Goal: Task Accomplishment & Management: Manage account settings

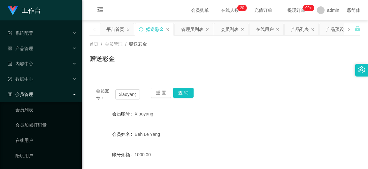
click at [188, 88] on button "查 询" at bounding box center [183, 93] width 20 height 10
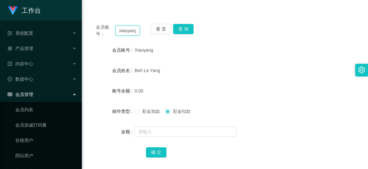
click at [136, 31] on input "xiaoyang" at bounding box center [127, 31] width 25 height 10
click at [188, 27] on button "查 询" at bounding box center [183, 29] width 20 height 10
click at [182, 30] on button "查 询" at bounding box center [183, 29] width 20 height 10
click at [130, 34] on input "wkang" at bounding box center [127, 31] width 25 height 10
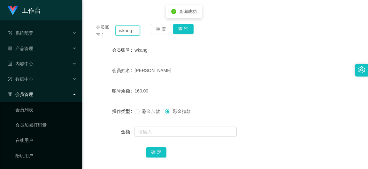
click at [130, 34] on input "wkang" at bounding box center [127, 31] width 25 height 10
paste input "SCZh"
type input "SCZhang"
click at [191, 26] on button "查 询" at bounding box center [183, 29] width 20 height 10
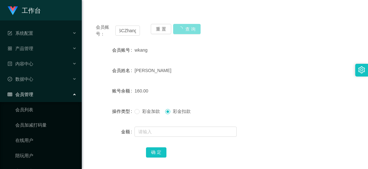
scroll to position [0, 0]
click at [228, 53] on div "SCZhang" at bounding box center [214, 50] width 158 height 13
click at [129, 32] on input "SCZhang" at bounding box center [127, 31] width 25 height 10
click at [137, 33] on input "SCZhang" at bounding box center [127, 31] width 25 height 10
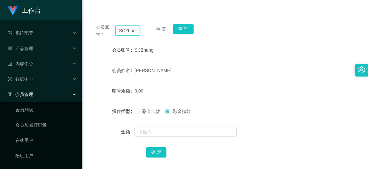
click at [137, 33] on input "SCZhang" at bounding box center [127, 31] width 25 height 10
click at [35, 22] on ul "系统配置 系统配置列表 管理员列表 管理员分组 支付通道 产品管理 产品列表 产品预设列表 开奖记录 注单管理 即时注单 内容中心 站内信 公告列表 活动列表…" at bounding box center [41, 132] width 82 height 225
click at [36, 25] on ul "系统配置 系统配置列表 管理员列表 管理员分组 支付通道 产品管理 产品列表 产品预设列表 开奖记录 注单管理 即时注单 内容中心 站内信 公告列表 活动列表…" at bounding box center [41, 132] width 82 height 225
click at [36, 27] on div "系统配置" at bounding box center [41, 33] width 82 height 13
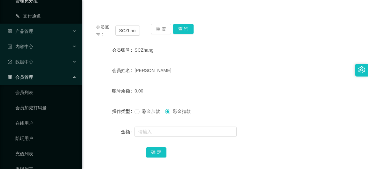
scroll to position [137, 0]
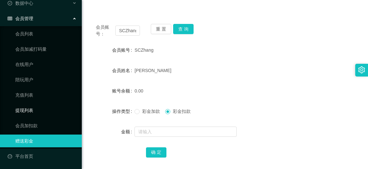
click at [30, 112] on link "提现列表" at bounding box center [45, 110] width 61 height 13
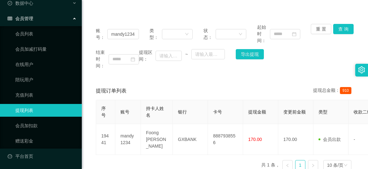
scroll to position [76, 0]
drag, startPoint x: 135, startPoint y: 34, endPoint x: 93, endPoint y: 30, distance: 42.0
click at [93, 30] on div "账号： mandy1234 类型： 状态： 起始时间： 重 置 查 询 结束时间： 提现区间： ~ 导出提现" at bounding box center [224, 47] width 271 height 58
paste input "wkang"
type input "wkang"
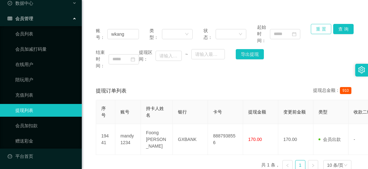
drag, startPoint x: 325, startPoint y: 29, endPoint x: 329, endPoint y: 29, distance: 4.2
click at [327, 29] on button "重 置" at bounding box center [321, 29] width 20 height 10
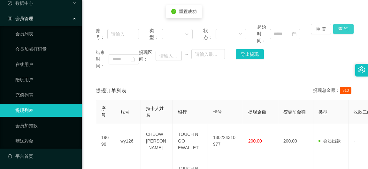
click at [347, 26] on button "查 询" at bounding box center [343, 29] width 20 height 10
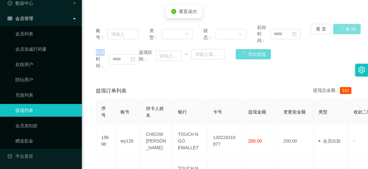
click at [347, 26] on div "重 置 查 询" at bounding box center [332, 34] width 43 height 20
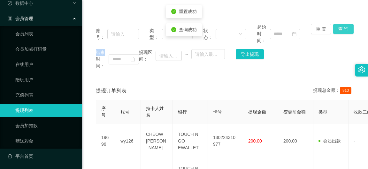
click at [347, 26] on button "查 询" at bounding box center [343, 29] width 20 height 10
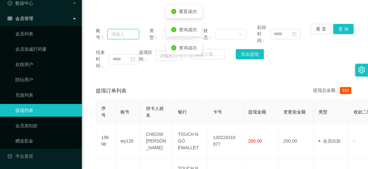
click at [118, 37] on input "text" at bounding box center [122, 34] width 31 height 10
click at [125, 35] on input "text" at bounding box center [122, 34] width 31 height 10
paste input "wkang"
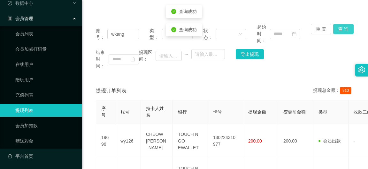
click at [340, 31] on button "查 询" at bounding box center [343, 29] width 20 height 10
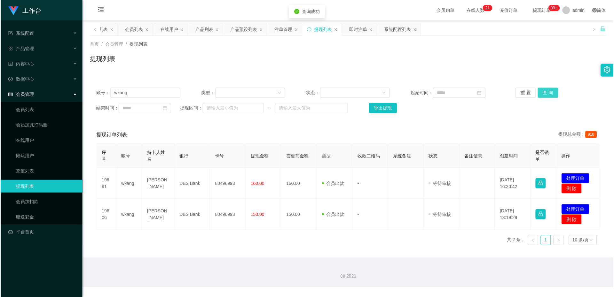
scroll to position [0, 0]
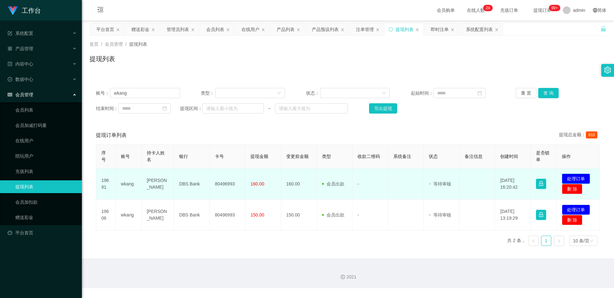
click at [368, 169] on button "处理订单" at bounding box center [575, 179] width 28 height 10
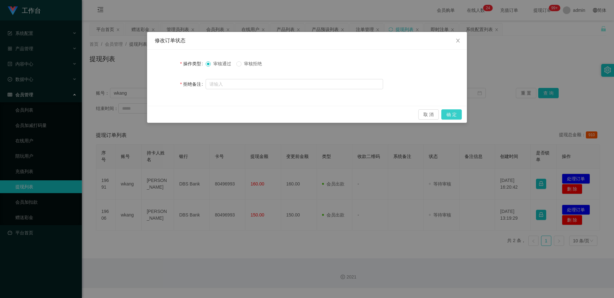
click at [368, 112] on button "确 定" at bounding box center [451, 114] width 20 height 10
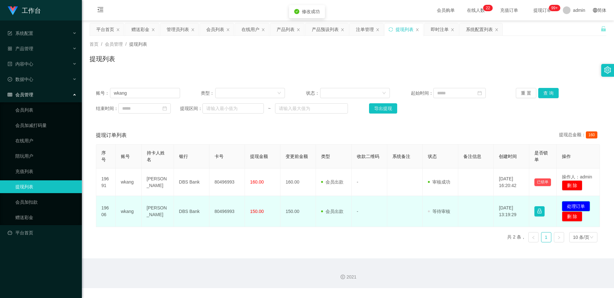
click at [368, 169] on button "处理订单" at bounding box center [575, 206] width 28 height 10
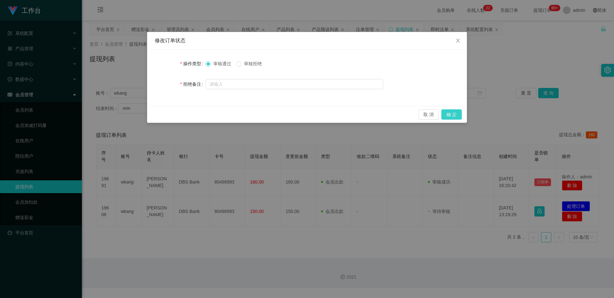
click at [368, 113] on button "确 定" at bounding box center [451, 114] width 20 height 10
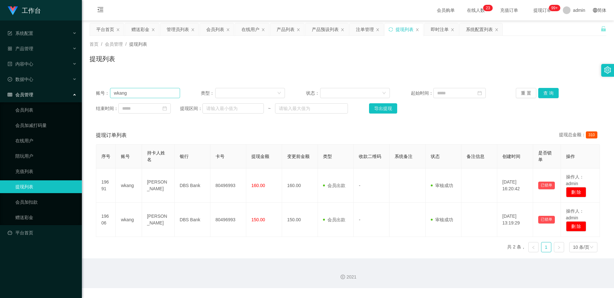
click at [140, 97] on div "账号： wkang 类型： 状态： 起始时间： 重 置 查 询 结束时间： 提现区间： ~ 导出提现" at bounding box center [347, 100] width 516 height 38
drag, startPoint x: 140, startPoint y: 96, endPoint x: 94, endPoint y: 97, distance: 46.7
click at [94, 97] on div "账号： wkang 类型： 状态： 起始时间： 重 置 查 询 结束时间： 提现区间： ~ 导出提现" at bounding box center [347, 100] width 516 height 38
paste input "SCZh"
click at [368, 92] on button "查 询" at bounding box center [548, 93] width 20 height 10
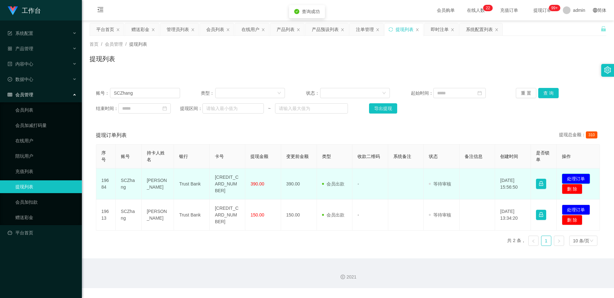
click at [368, 169] on button "处理订单" at bounding box center [575, 179] width 28 height 10
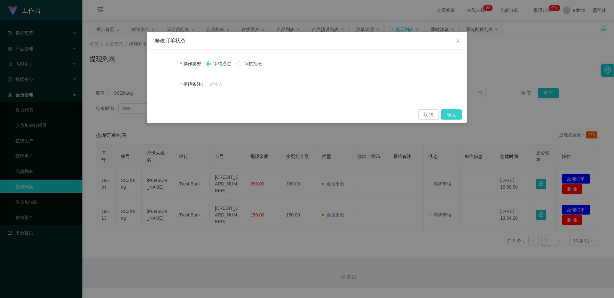
click at [368, 113] on button "确 定" at bounding box center [451, 114] width 20 height 10
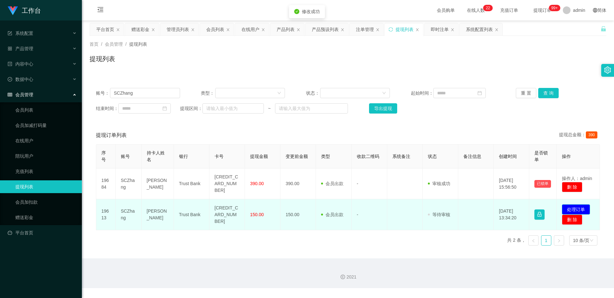
click at [368, 169] on button "处理订单" at bounding box center [575, 209] width 28 height 10
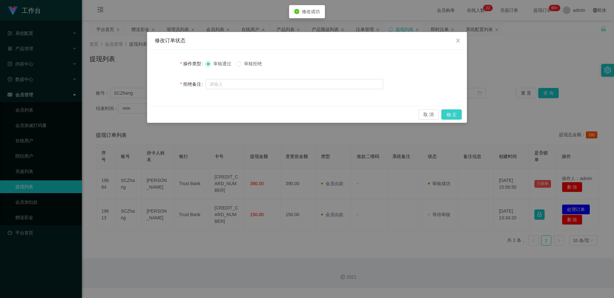
click at [368, 115] on button "确 定" at bounding box center [451, 114] width 20 height 10
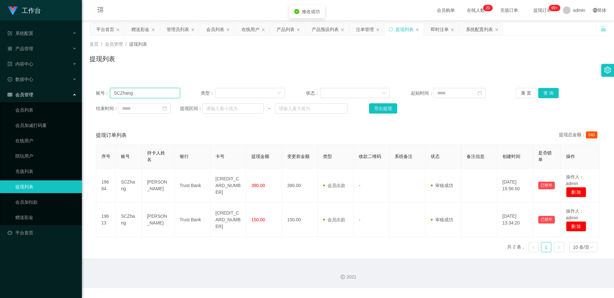
drag, startPoint x: 100, startPoint y: 93, endPoint x: 0, endPoint y: 93, distance: 100.0
click at [0, 93] on section "工作台 系统配置 系统配置列表 管理员列表 管理员分组 支付通道 产品管理 产品列表 产品预设列表 开奖记录 注单管理 即时注单 内容中心 站内信 公告列表 …" at bounding box center [307, 144] width 614 height 288
click at [368, 97] on button "查 询" at bounding box center [548, 93] width 20 height 10
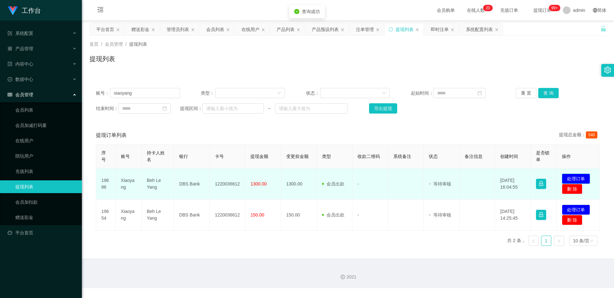
click at [368, 169] on button "处理订单" at bounding box center [575, 179] width 28 height 10
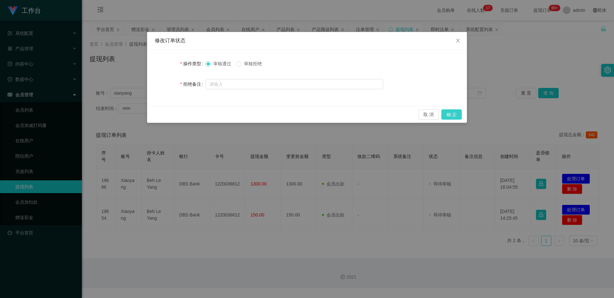
drag, startPoint x: 448, startPoint y: 114, endPoint x: 561, endPoint y: 152, distance: 119.1
click at [368, 114] on button "确 定" at bounding box center [451, 114] width 20 height 10
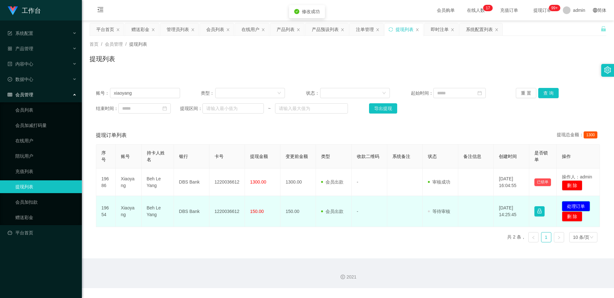
click at [368, 169] on td "发起代付 处理订单 删 除" at bounding box center [577, 211] width 43 height 31
click at [368, 169] on button "处理订单" at bounding box center [575, 206] width 28 height 10
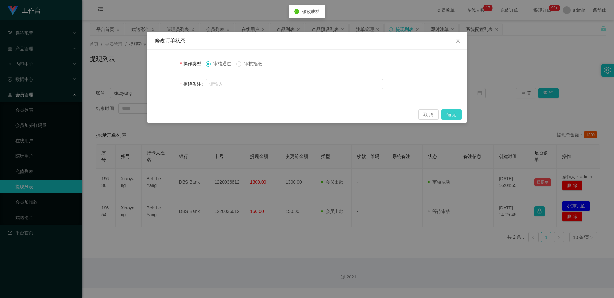
click at [368, 118] on button "确 定" at bounding box center [451, 114] width 20 height 10
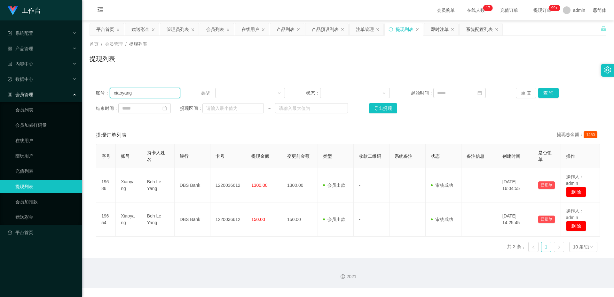
click at [157, 92] on input "xiaoyang" at bounding box center [145, 93] width 70 height 10
paste input "Ray626363"
type input "Ray626363"
click at [368, 87] on div "账号： Ray626363 类型： 状态： 起始时间： 重 置 查 询 结束时间： 提现区间： ~ 导出提现" at bounding box center [347, 100] width 516 height 38
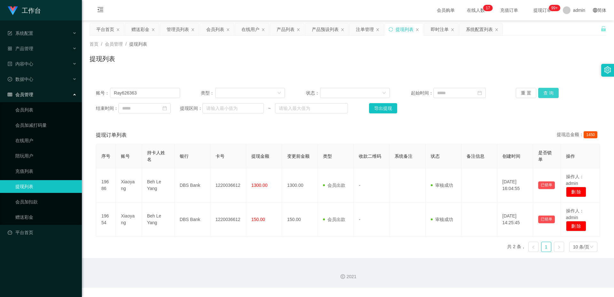
click at [368, 93] on button "查 询" at bounding box center [548, 93] width 20 height 10
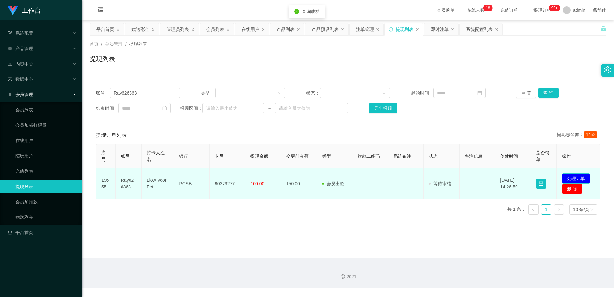
click at [368, 169] on button "处理订单" at bounding box center [575, 179] width 28 height 10
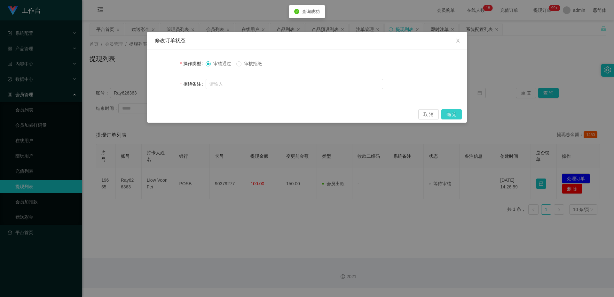
click at [368, 117] on button "确 定" at bounding box center [451, 114] width 20 height 10
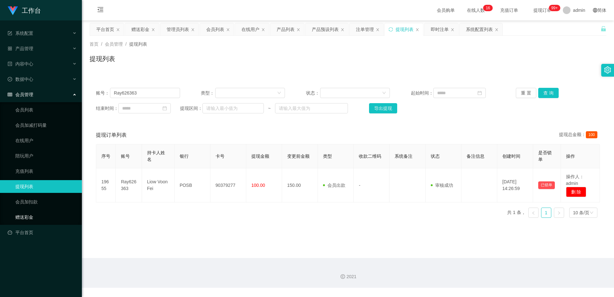
drag, startPoint x: 47, startPoint y: 219, endPoint x: 73, endPoint y: 182, distance: 45.0
click at [47, 169] on link "赠送彩金" at bounding box center [45, 217] width 61 height 13
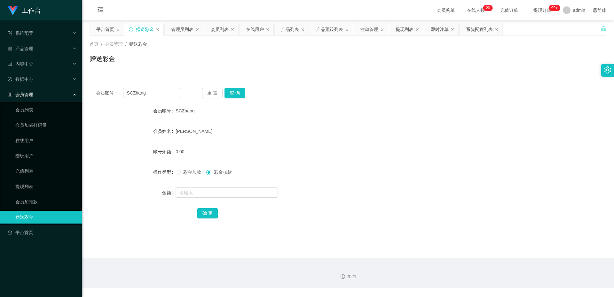
click at [159, 86] on div "会员账号： SCZhang 重 置 查 询 会员账号 SCZhang 会员姓名 [PERSON_NAME] 账号余额 0.00 操作类型 彩金加款 彩金扣款 …" at bounding box center [347, 157] width 516 height 152
drag, startPoint x: 149, startPoint y: 97, endPoint x: 95, endPoint y: 92, distance: 53.9
click at [95, 92] on div "会员账号： SCZhang 重 置 查 询" at bounding box center [347, 93] width 516 height 10
paste input "90379277"
drag, startPoint x: 166, startPoint y: 89, endPoint x: 39, endPoint y: 86, distance: 127.2
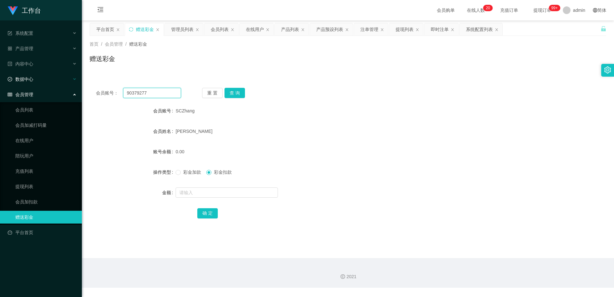
click at [39, 86] on section "工作台 系统配置 系统配置列表 管理员列表 管理员分组 支付通道 产品管理 产品列表 产品预设列表 开奖记录 注单管理 即时注单 内容中心 站内信 公告列表 …" at bounding box center [307, 144] width 614 height 288
paste input "Ray626363"
type input "Ray626363"
drag, startPoint x: 227, startPoint y: 91, endPoint x: 232, endPoint y: 95, distance: 6.4
click at [227, 91] on button "查 询" at bounding box center [234, 93] width 20 height 10
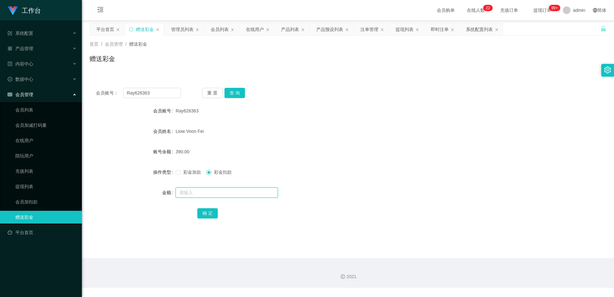
click at [202, 169] on input "text" at bounding box center [226, 193] width 102 height 10
type input "390"
click at [212, 169] on button "确 定" at bounding box center [207, 213] width 20 height 10
